Goal: Find specific page/section: Find specific page/section

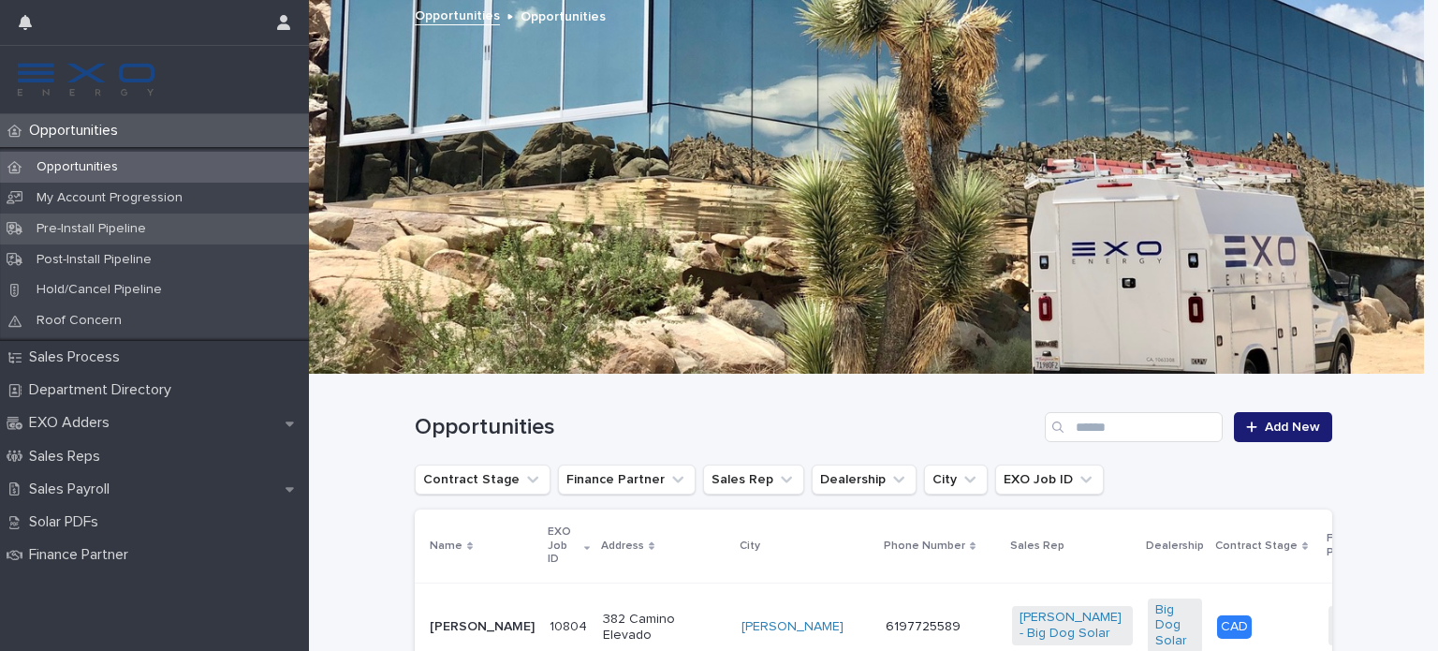
scroll to position [601, 0]
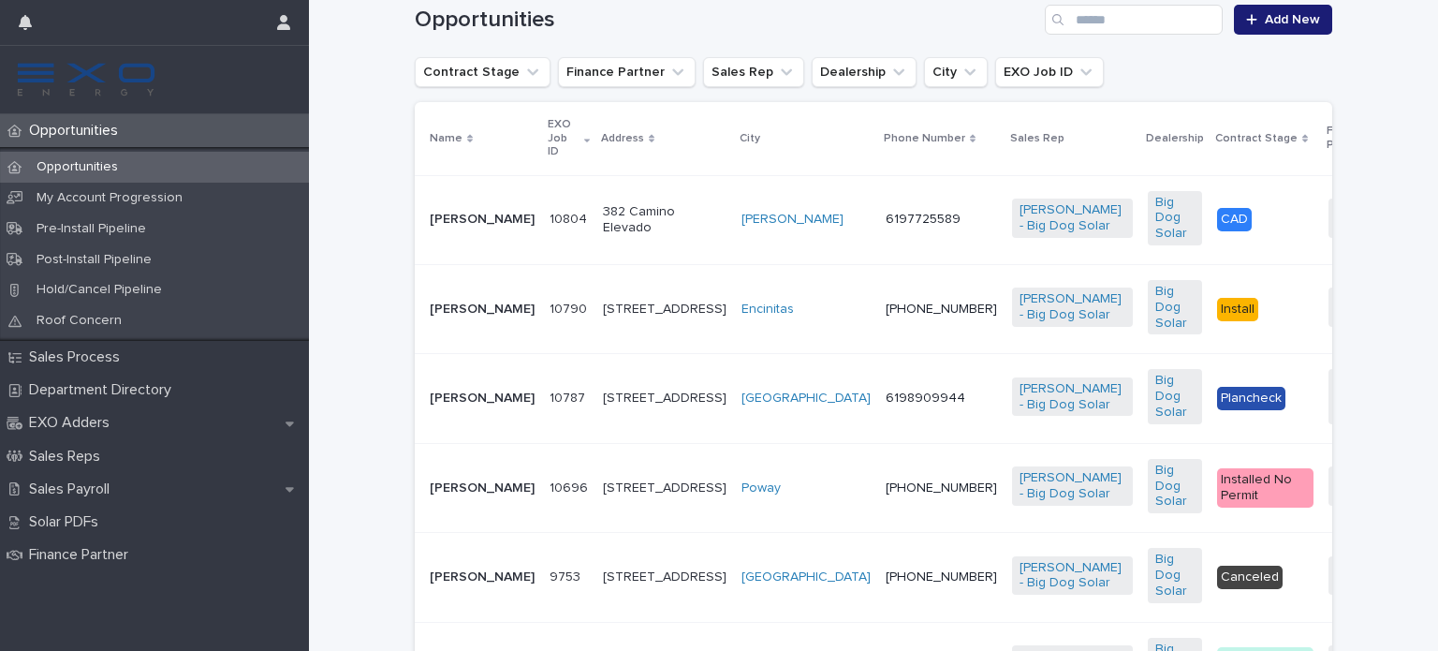
scroll to position [404, 0]
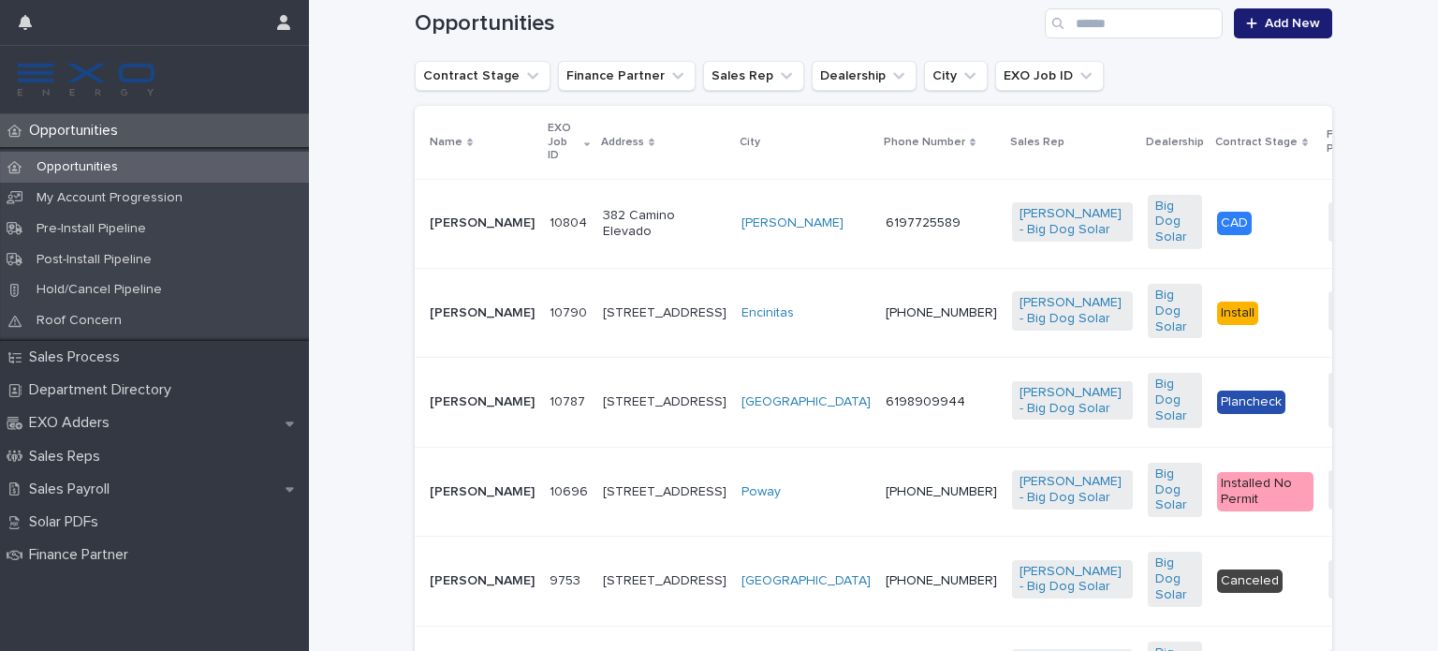
click at [65, 139] on p "Opportunities" at bounding box center [77, 131] width 111 height 18
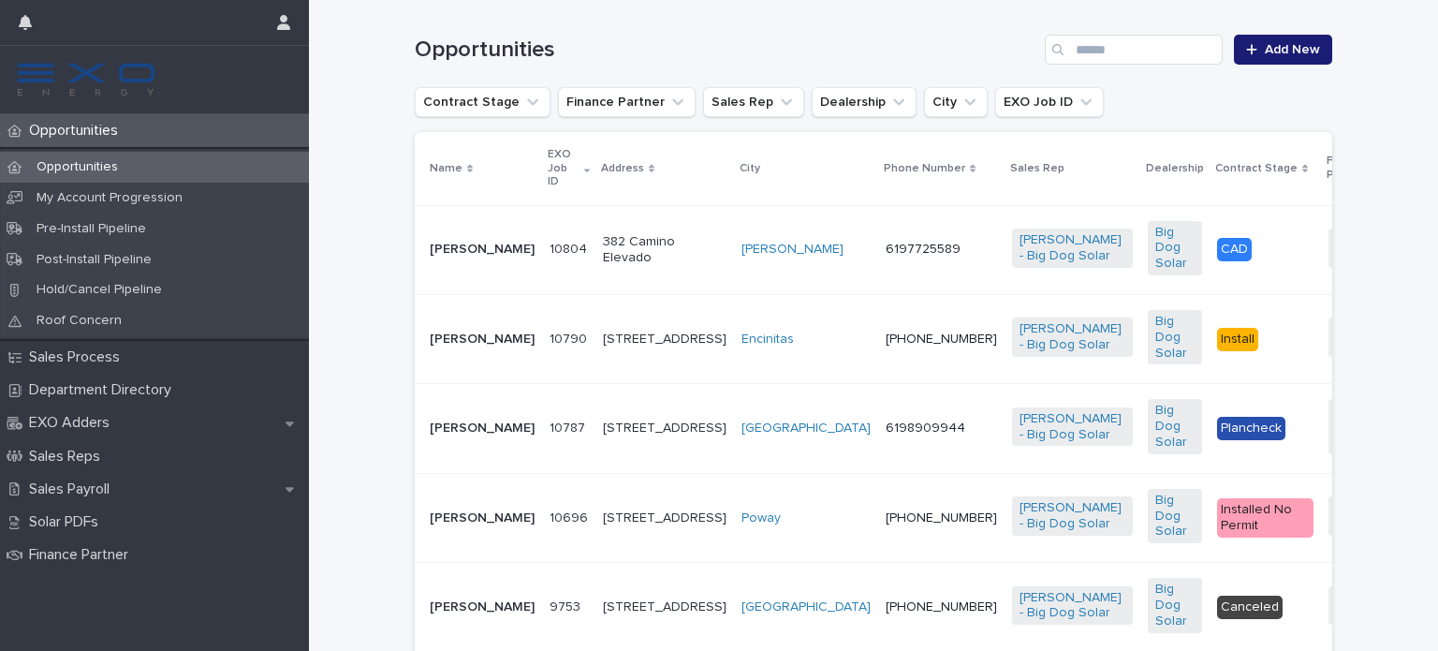
scroll to position [392, 0]
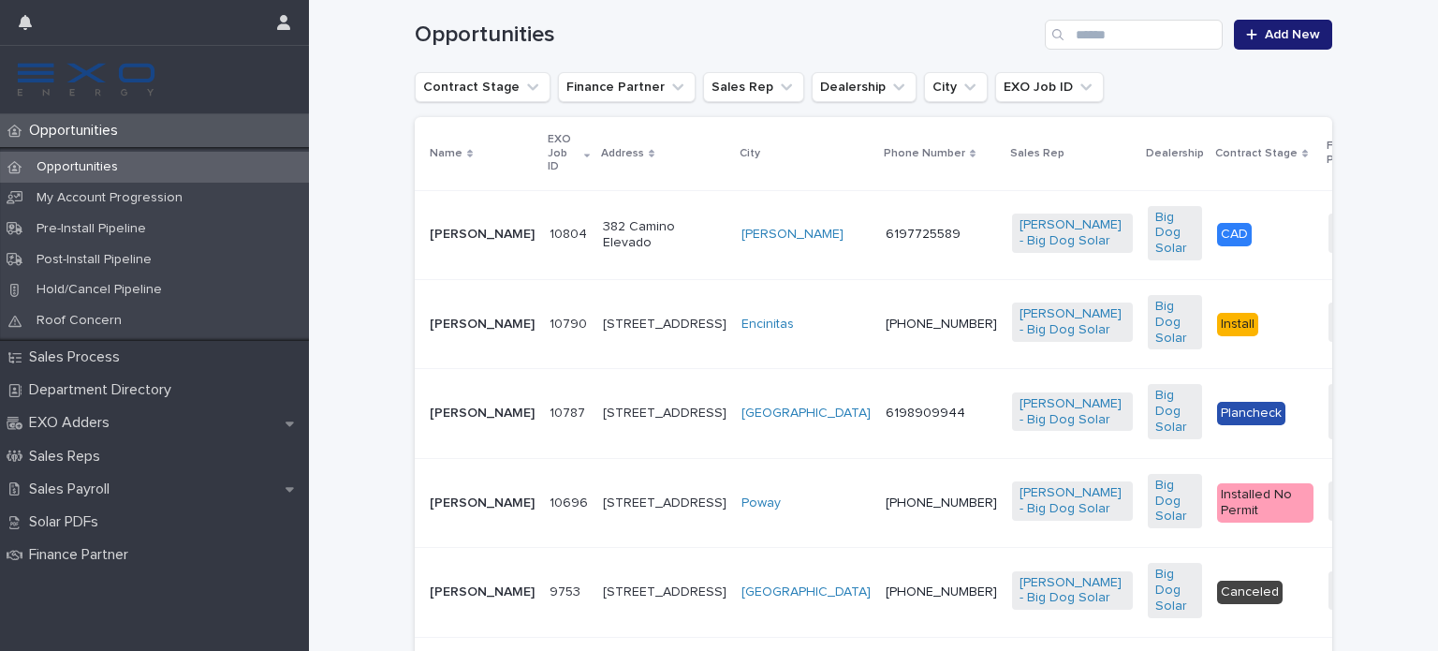
click at [434, 238] on p "[PERSON_NAME]" at bounding box center [482, 235] width 105 height 16
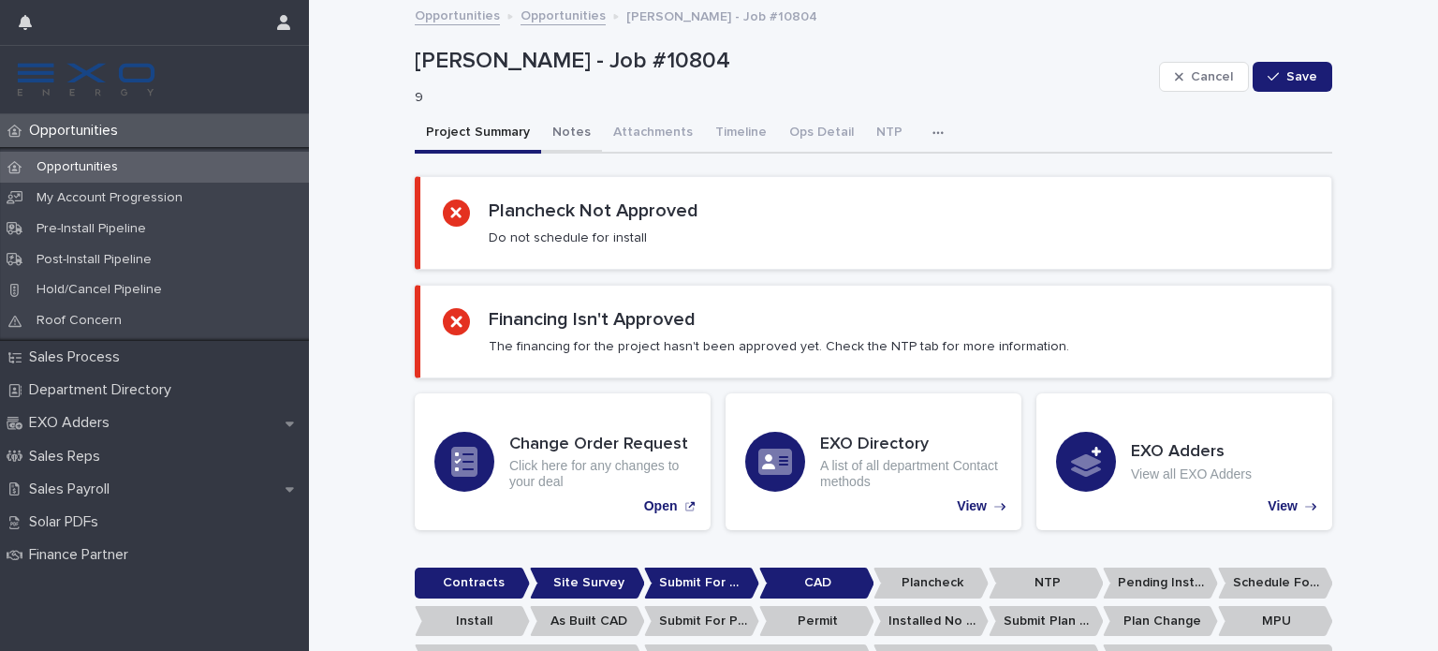
click at [560, 124] on button "Notes" at bounding box center [571, 133] width 61 height 39
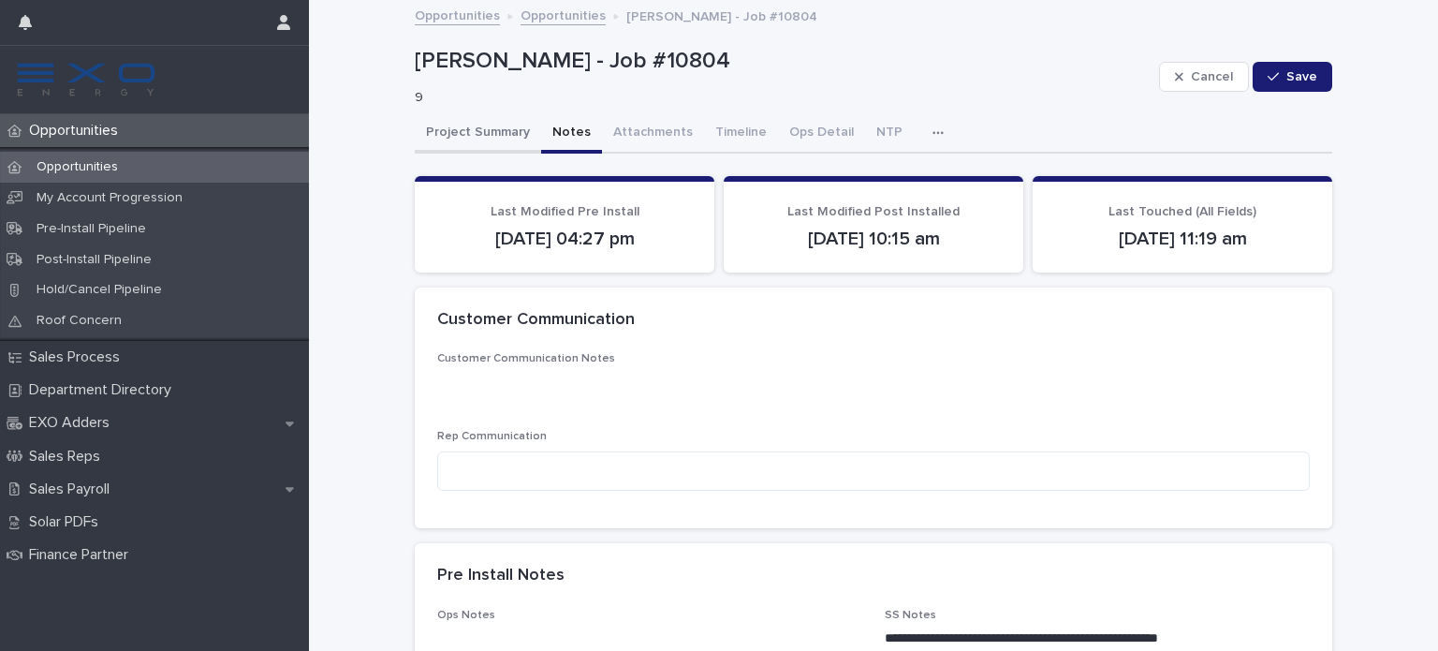
click at [442, 126] on button "Project Summary" at bounding box center [478, 133] width 126 height 39
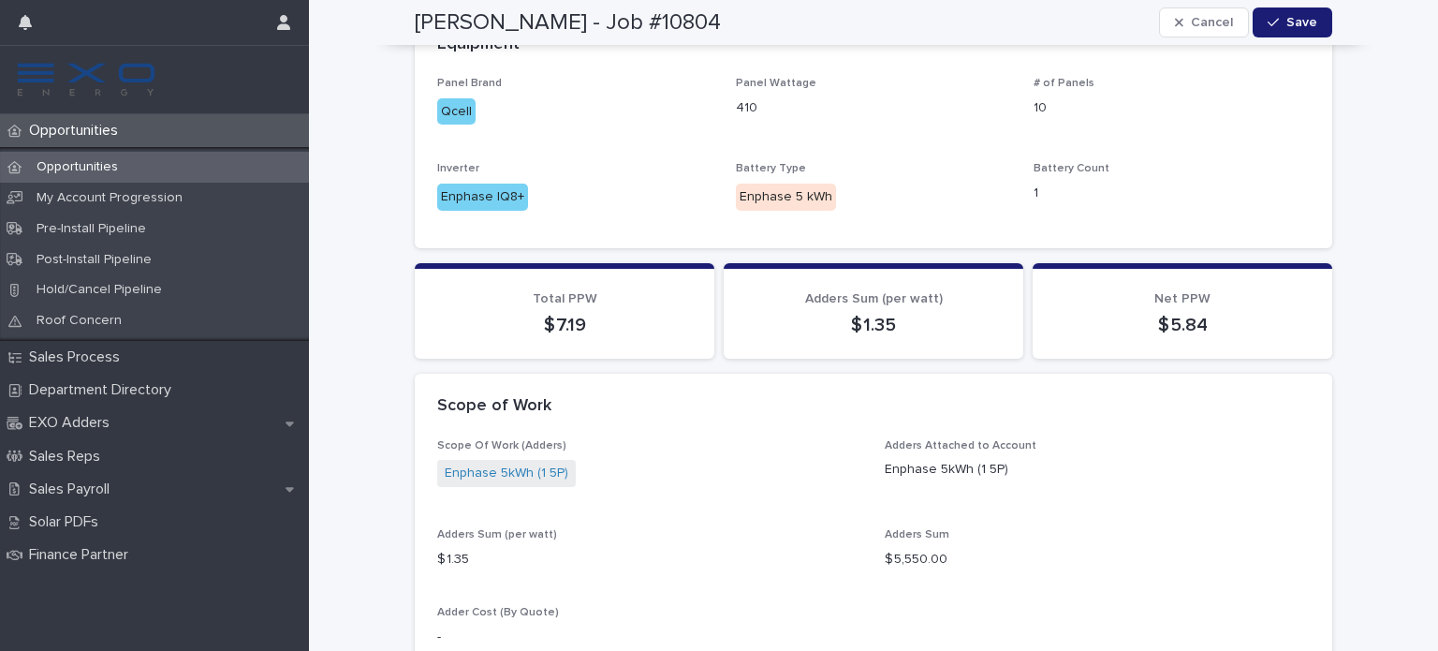
scroll to position [1537, 0]
